Goal: Task Accomplishment & Management: Complete application form

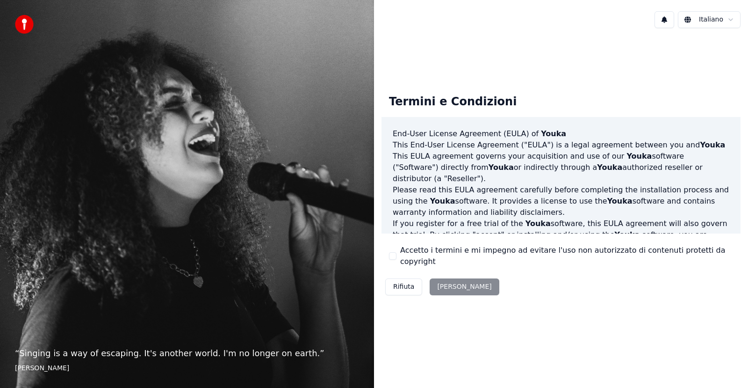
click at [394, 256] on button "Accetto i termini e mi impegno ad evitare l'uso non autorizzato di contenuti pr…" at bounding box center [392, 255] width 7 height 7
click at [443, 278] on button "[PERSON_NAME]" at bounding box center [464, 286] width 69 height 17
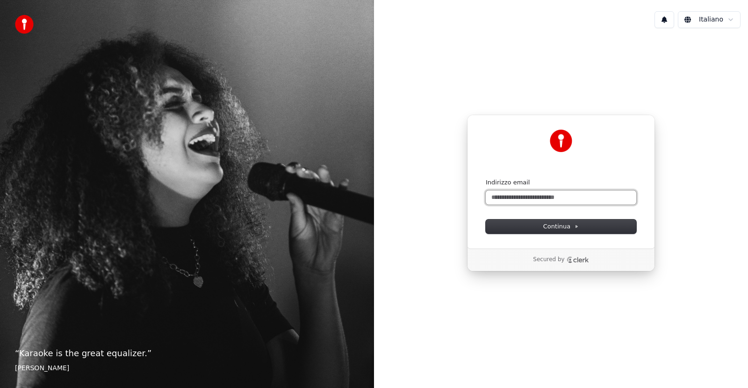
click at [520, 196] on input "Indirizzo email" at bounding box center [561, 197] width 151 height 14
click at [45, 151] on div "“ Karaoke is the great equalizer. ” [PERSON_NAME]" at bounding box center [187, 194] width 374 height 388
click at [514, 200] on input "Indirizzo email" at bounding box center [561, 197] width 151 height 14
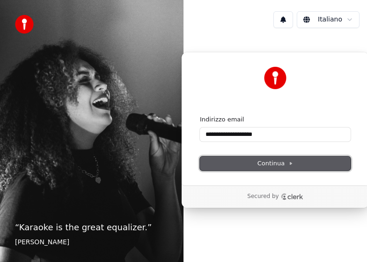
click at [237, 168] on button "Continua" at bounding box center [275, 164] width 151 height 14
click at [229, 161] on button "Continua" at bounding box center [275, 164] width 151 height 14
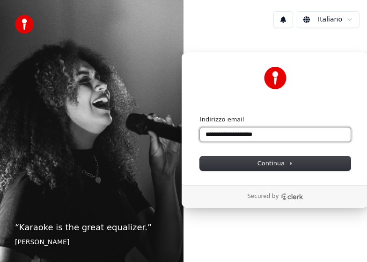
click at [271, 134] on input "**********" at bounding box center [275, 135] width 151 height 14
type input "*"
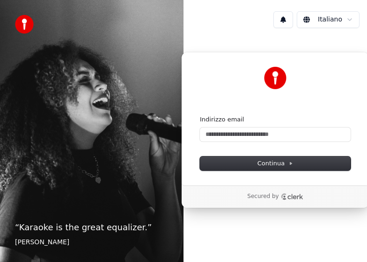
click at [358, 120] on div "Continua con Google oppure Indirizzo email Continua" at bounding box center [275, 119] width 188 height 134
click at [308, 141] on input "Indirizzo email" at bounding box center [275, 135] width 151 height 14
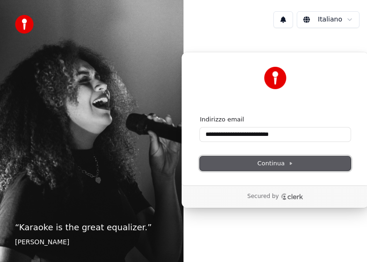
click at [293, 168] on button "Continua" at bounding box center [275, 164] width 151 height 14
type input "**********"
